Goal: Entertainment & Leisure: Consume media (video, audio)

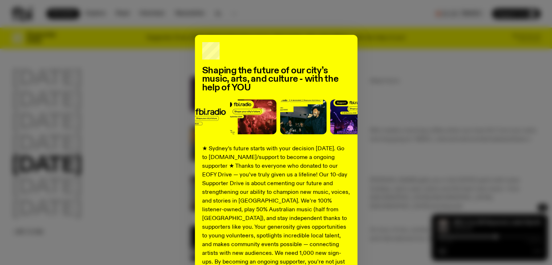
click at [137, 160] on div "Shaping the future of our city’s music, arts, and culture - with the help of YO…" at bounding box center [276, 184] width 529 height 298
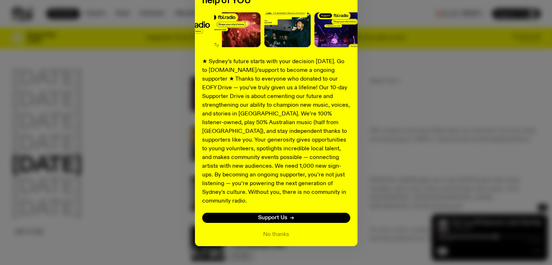
scroll to position [94, 0]
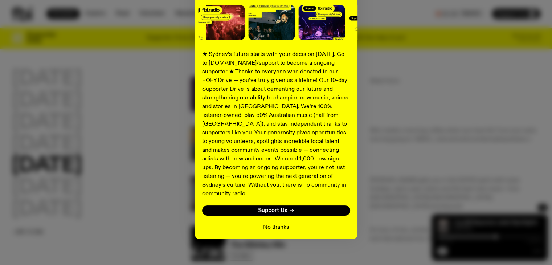
click at [269, 223] on button "No thanks" at bounding box center [276, 227] width 26 height 9
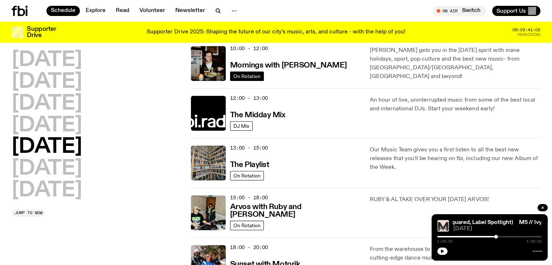
scroll to position [123, 0]
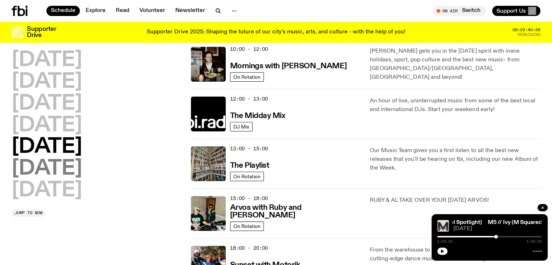
click at [74, 173] on h2 "[DATE]" at bounding box center [47, 169] width 70 height 20
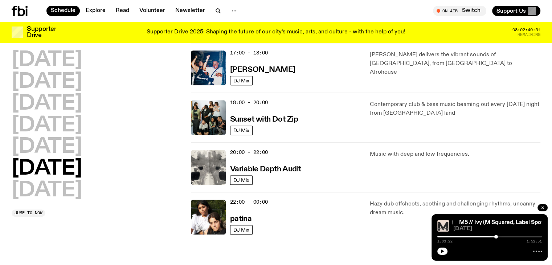
scroll to position [456, 0]
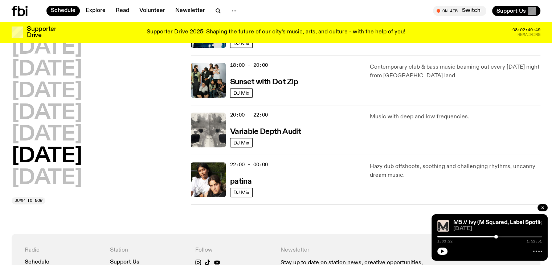
click at [229, 131] on div "20:00 - 22:00 Variable Depth Audit DJ Mix" at bounding box center [276, 130] width 171 height 35
click at [220, 131] on img at bounding box center [208, 130] width 35 height 35
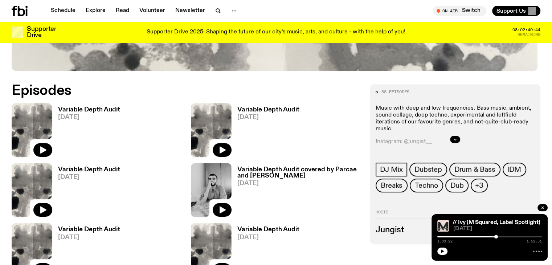
scroll to position [330, 0]
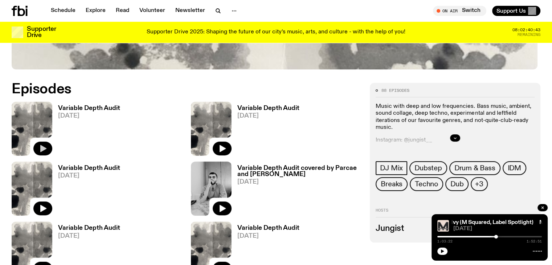
click at [42, 145] on icon "button" at bounding box center [43, 148] width 6 height 7
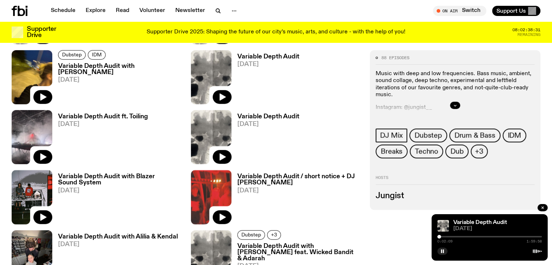
scroll to position [793, 0]
